Goal: Check status: Check status

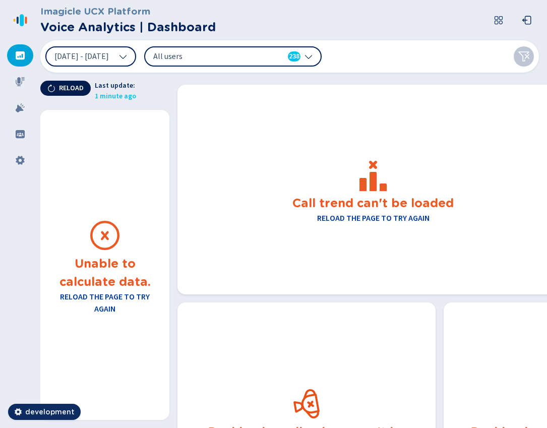
click at [72, 87] on span "Reload" at bounding box center [71, 88] width 25 height 8
click at [61, 89] on span "Reload" at bounding box center [71, 88] width 25 height 8
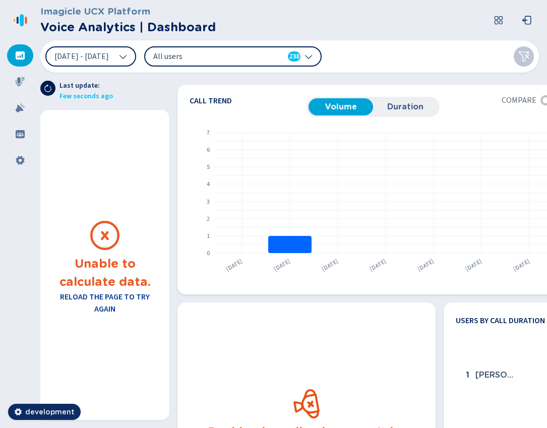
click at [48, 86] on icon at bounding box center [48, 88] width 8 height 8
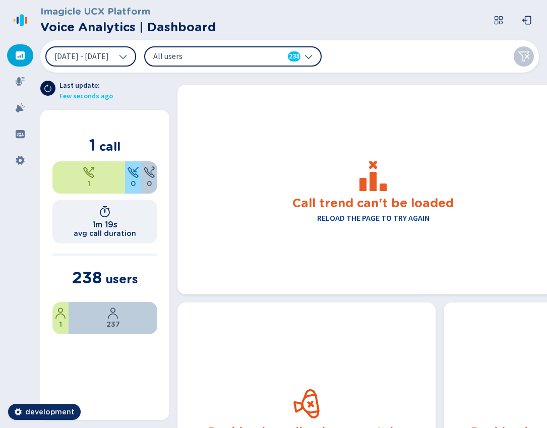
click at [45, 87] on icon at bounding box center [47, 89] width 7 height 8
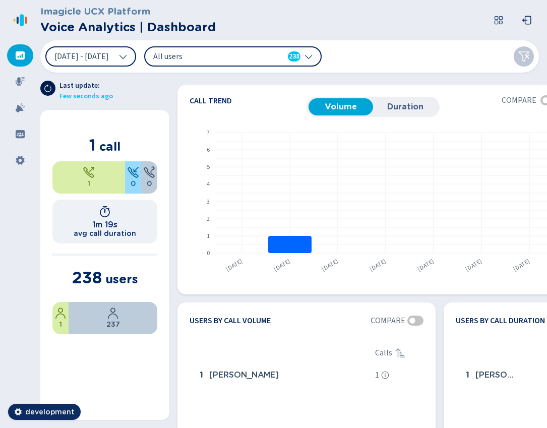
click at [46, 87] on icon at bounding box center [48, 88] width 8 height 8
click at [45, 84] on icon at bounding box center [48, 88] width 8 height 8
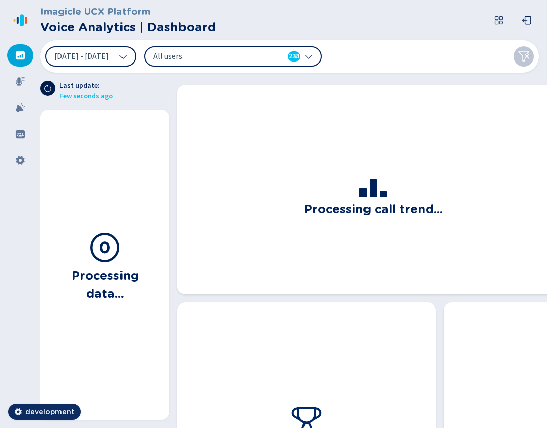
click at [51, 86] on icon at bounding box center [48, 88] width 8 height 8
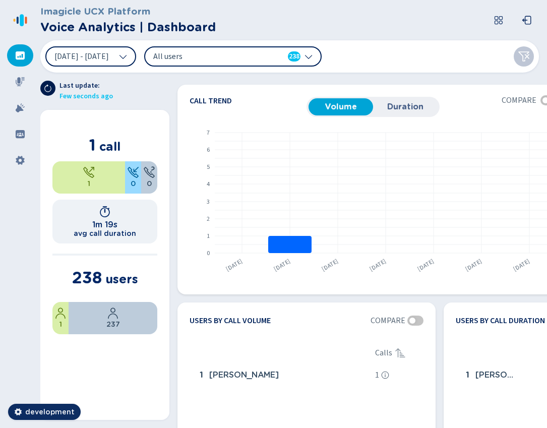
click at [48, 91] on icon at bounding box center [48, 88] width 8 height 8
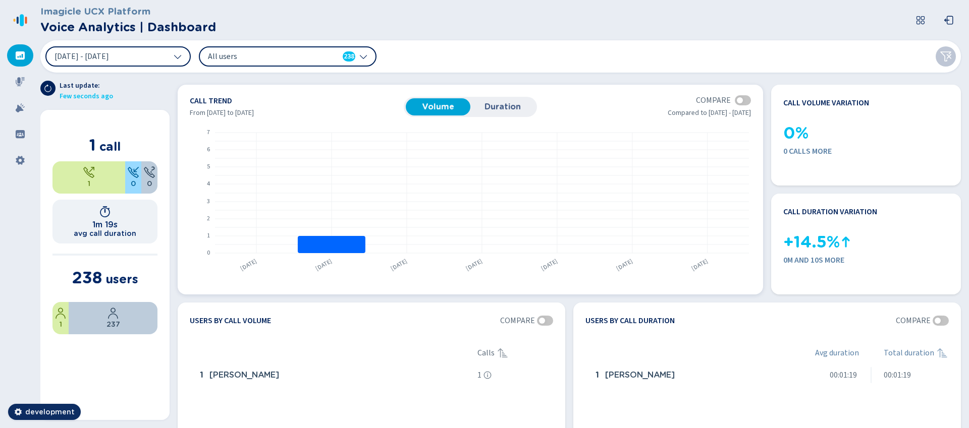
click at [504, 106] on span "Duration" at bounding box center [502, 106] width 57 height 9
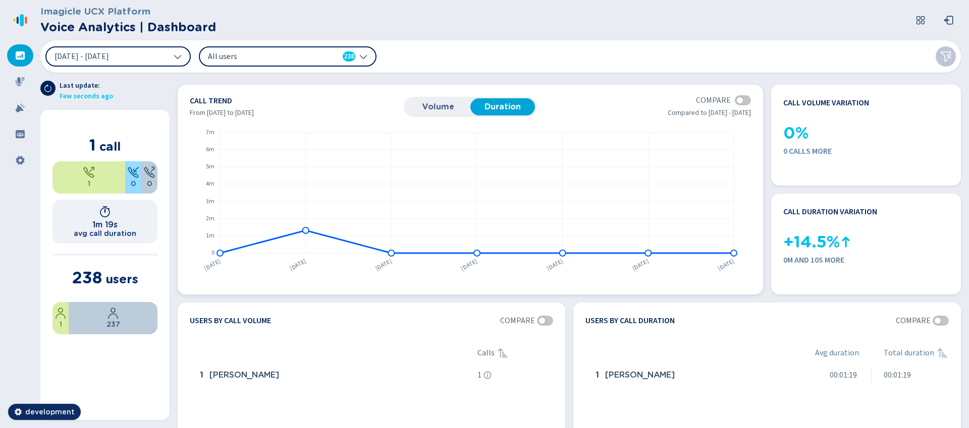
click at [450, 103] on span "Volume" at bounding box center [438, 106] width 57 height 9
